Goal: Transaction & Acquisition: Subscribe to service/newsletter

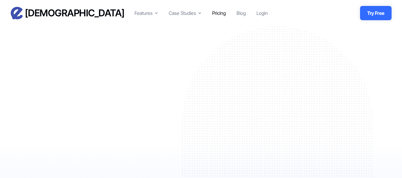
click at [218, 11] on div "Pricing" at bounding box center [219, 13] width 14 height 7
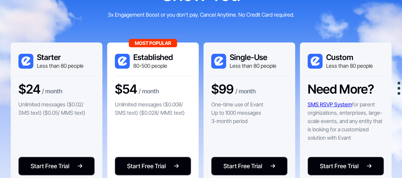
scroll to position [142, 0]
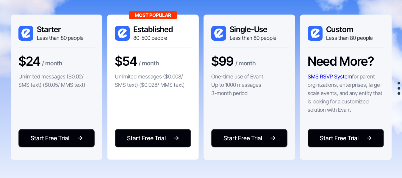
click at [80, 126] on div "Start Free Trial Start Free Trial" at bounding box center [56, 125] width 76 height 43
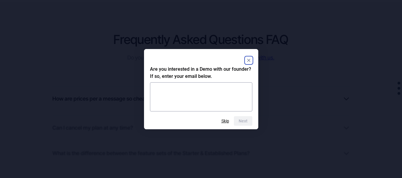
scroll to position [483, 0]
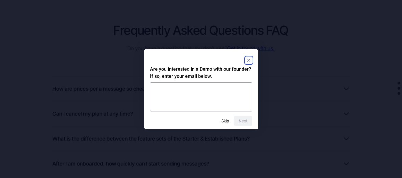
click at [247, 62] on rect "Close" at bounding box center [248, 60] width 7 height 7
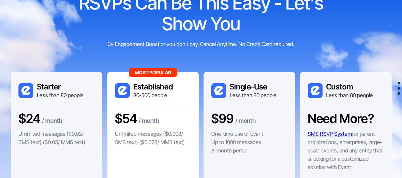
scroll to position [0, 0]
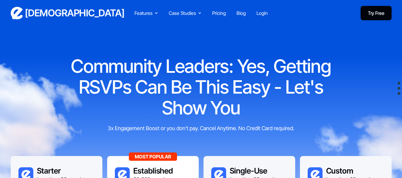
click at [374, 16] on link "Try Free" at bounding box center [376, 13] width 31 height 14
